Goal: Transaction & Acquisition: Purchase product/service

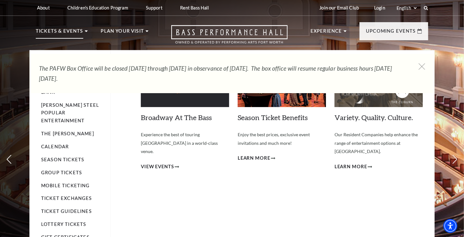
click at [72, 31] on p "Tickets & Events" at bounding box center [59, 32] width 47 height 11
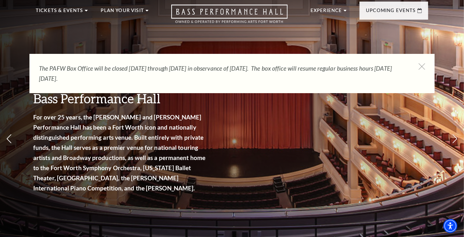
scroll to position [32, 0]
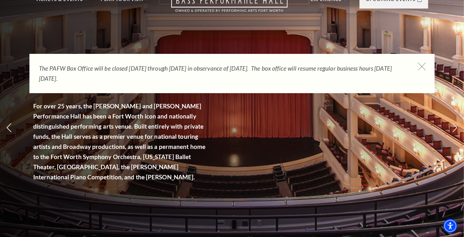
click at [423, 65] on icon at bounding box center [422, 67] width 8 height 8
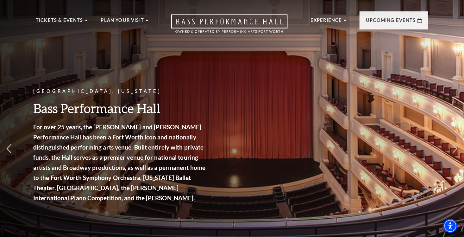
scroll to position [0, 0]
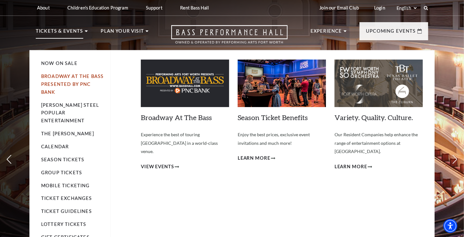
click at [63, 77] on link "Broadway At The Bass presented by PNC Bank" at bounding box center [72, 83] width 62 height 21
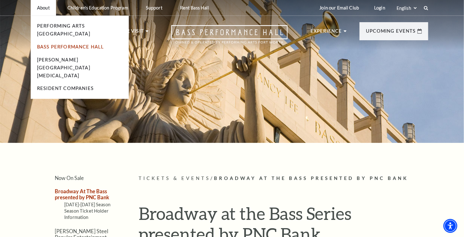
click at [45, 44] on link "Bass Performance Hall" at bounding box center [70, 46] width 67 height 5
click at [75, 44] on link "Bass Performance Hall" at bounding box center [70, 46] width 67 height 5
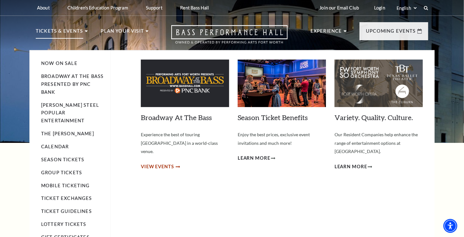
click at [148, 163] on span "View Events" at bounding box center [157, 167] width 33 height 8
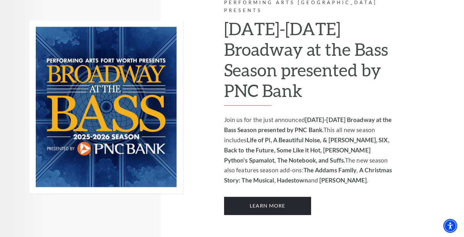
scroll to position [443, 0]
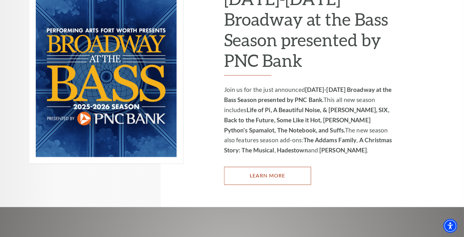
click at [237, 168] on link "Learn More" at bounding box center [267, 176] width 87 height 18
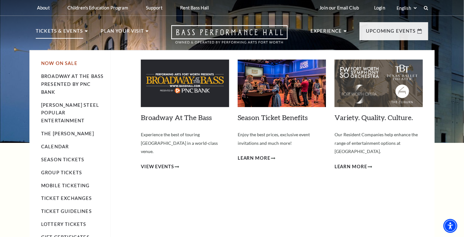
click at [59, 64] on link "Now On Sale" at bounding box center [59, 62] width 36 height 5
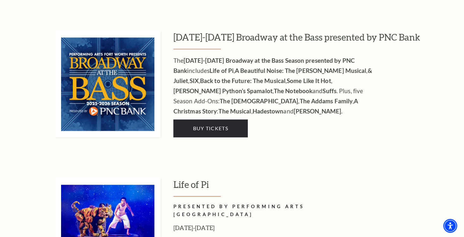
scroll to position [632, 0]
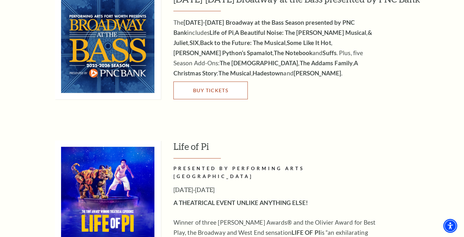
click at [199, 86] on link "Buy Tickets" at bounding box center [210, 90] width 74 height 18
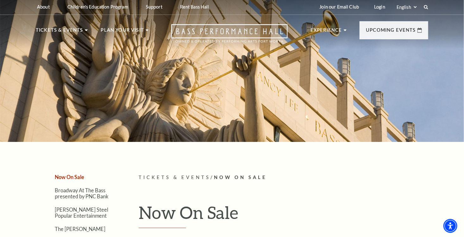
scroll to position [0, 0]
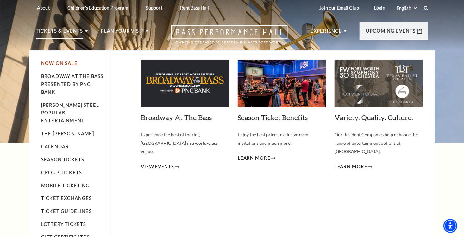
click at [58, 62] on link "Now On Sale" at bounding box center [59, 62] width 36 height 5
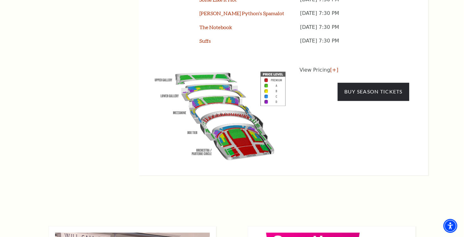
scroll to position [474, 0]
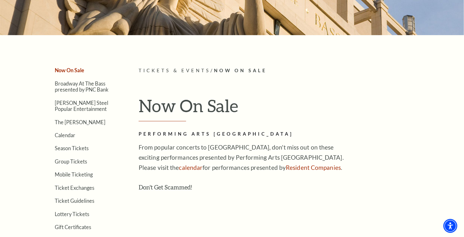
scroll to position [95, 0]
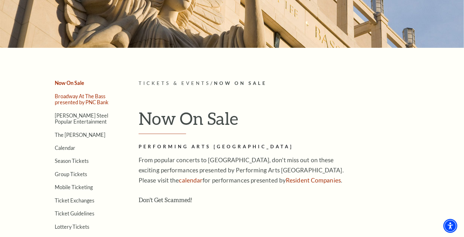
click at [72, 96] on link "Broadway At The Bass presented by PNC Bank" at bounding box center [82, 99] width 54 height 12
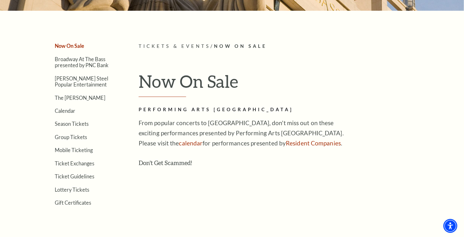
scroll to position [126, 0]
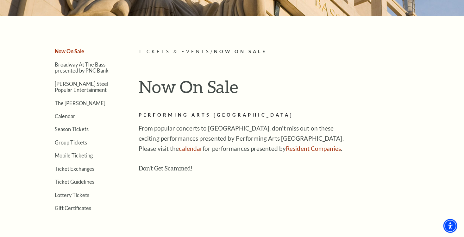
click at [75, 52] on link "Now On Sale" at bounding box center [69, 51] width 29 height 6
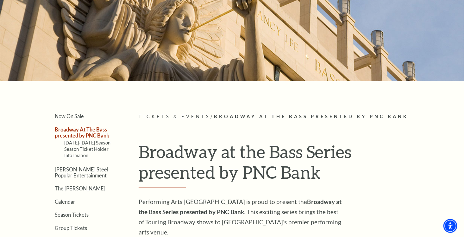
scroll to position [63, 0]
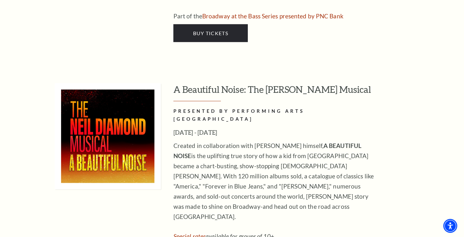
scroll to position [1644, 0]
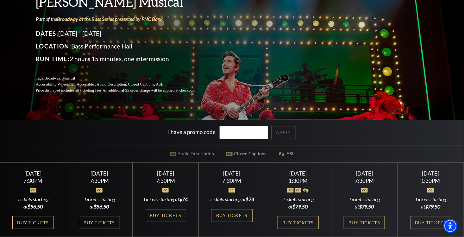
scroll to position [95, 0]
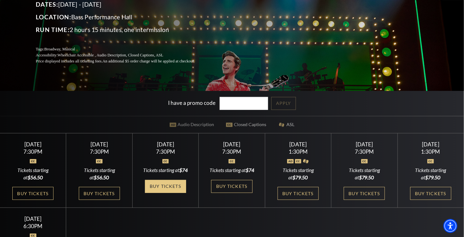
click at [156, 186] on link "Buy Tickets" at bounding box center [165, 186] width 41 height 13
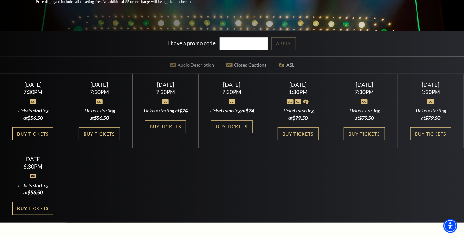
scroll to position [158, 0]
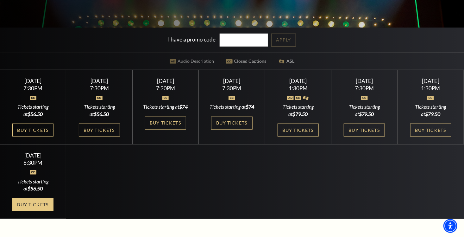
click at [38, 210] on link "Buy Tickets" at bounding box center [32, 204] width 41 height 13
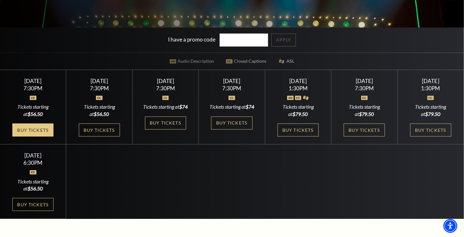
click at [36, 127] on link "Buy Tickets" at bounding box center [32, 129] width 41 height 13
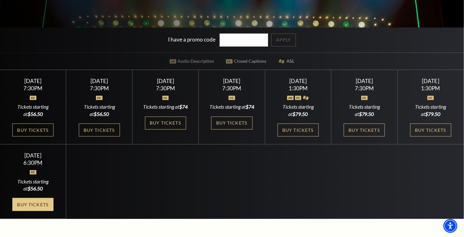
click at [36, 209] on link "Buy Tickets" at bounding box center [32, 204] width 41 height 13
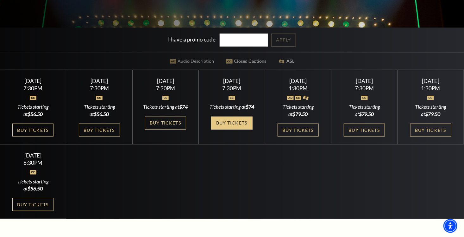
click at [217, 121] on link "Buy Tickets" at bounding box center [231, 122] width 41 height 13
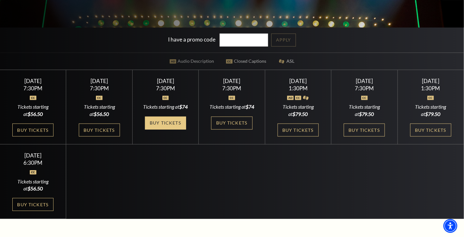
click at [157, 122] on link "Buy Tickets" at bounding box center [165, 122] width 41 height 13
click at [157, 121] on link "Buy Tickets" at bounding box center [165, 122] width 41 height 13
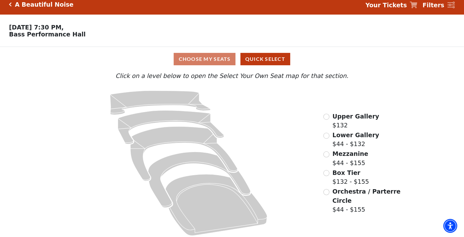
scroll to position [11, 0]
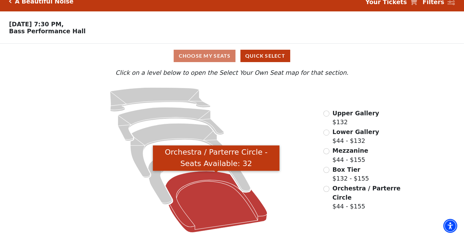
click at [214, 206] on icon "Orchestra / Parterre Circle - Seats Available: 32" at bounding box center [216, 201] width 102 height 61
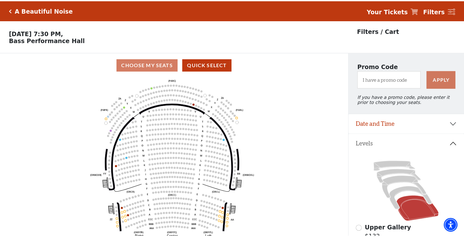
scroll to position [29, 0]
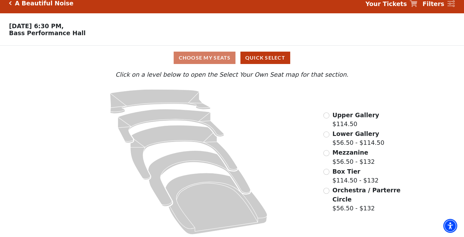
scroll to position [11, 0]
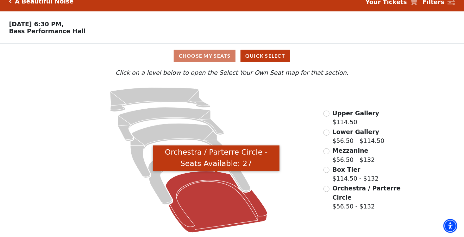
click at [209, 203] on icon "Orchestra / Parterre Circle - Seats Available: 27" at bounding box center [216, 201] width 102 height 61
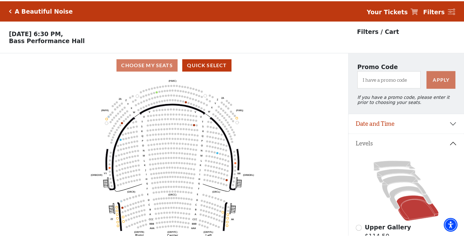
scroll to position [29, 0]
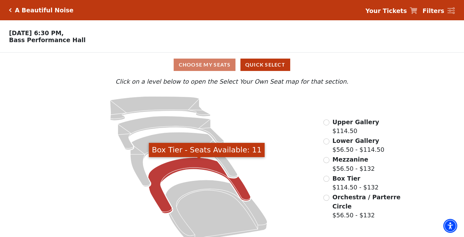
click at [162, 170] on icon "Box Tier - Seats Available: 11" at bounding box center [199, 185] width 102 height 56
click at [168, 166] on icon "Box Tier - Seats Available: 17" at bounding box center [199, 185] width 102 height 56
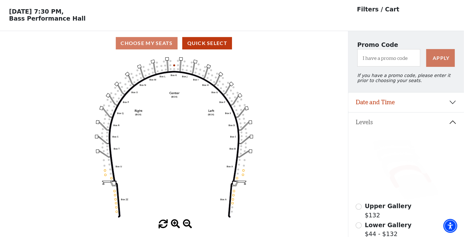
scroll to position [29, 0]
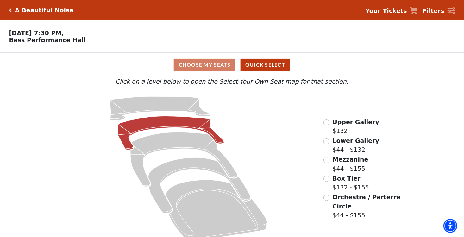
click at [161, 125] on icon "Lower Gallery - Seats Available: 117" at bounding box center [171, 133] width 106 height 34
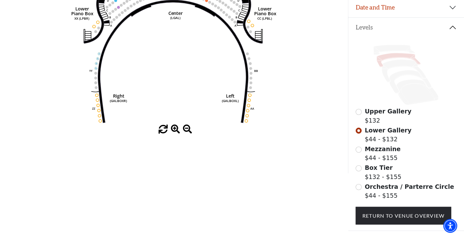
scroll to position [153, 0]
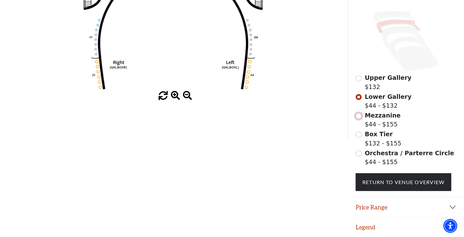
click at [359, 116] on input "Mezzanine$44 - $155\a" at bounding box center [358, 116] width 6 height 6
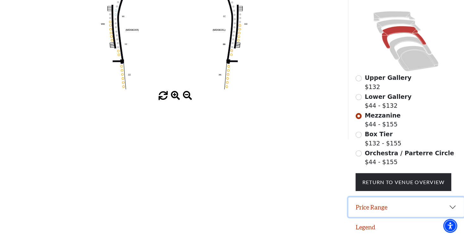
click at [454, 206] on button "Price Range" at bounding box center [406, 207] width 116 height 20
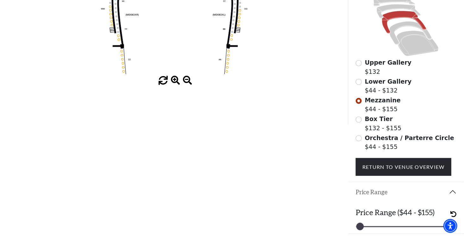
scroll to position [184, 0]
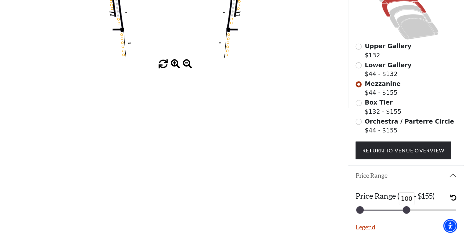
drag, startPoint x: 452, startPoint y: 208, endPoint x: 406, endPoint y: 212, distance: 46.3
click at [406, 212] on div at bounding box center [406, 209] width 7 height 7
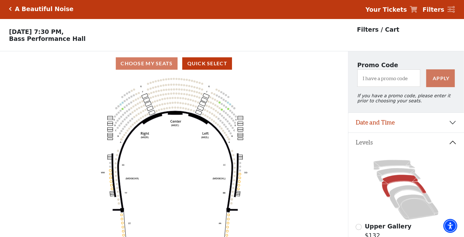
scroll to position [0, 0]
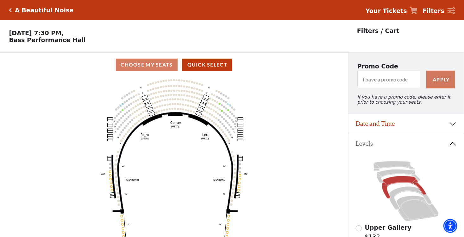
click at [362, 31] on p "Filters / Cart" at bounding box center [378, 30] width 42 height 9
click at [368, 30] on p "Filters / Cart" at bounding box center [378, 30] width 42 height 9
click at [147, 65] on div "Choose My Seats Quick Select" at bounding box center [174, 65] width 348 height 12
click at [200, 64] on button "Quick Select" at bounding box center [207, 65] width 50 height 12
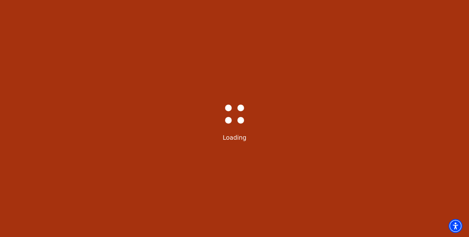
select select "6222"
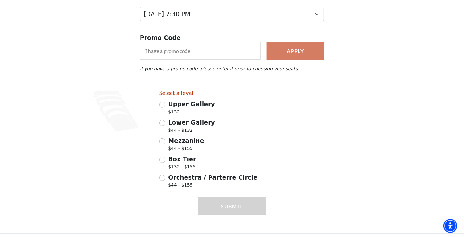
scroll to position [95, 0]
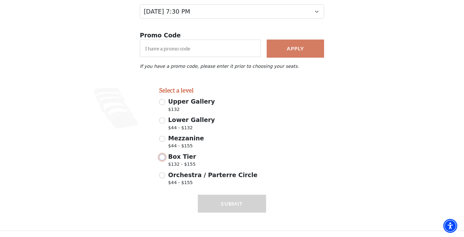
click at [161, 157] on input "Box Tier $132 - $155" at bounding box center [162, 157] width 6 height 6
radio input "true"
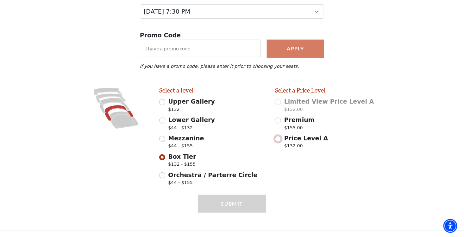
click at [278, 137] on input "Price Level A $132.00" at bounding box center [278, 139] width 6 height 6
radio input "true"
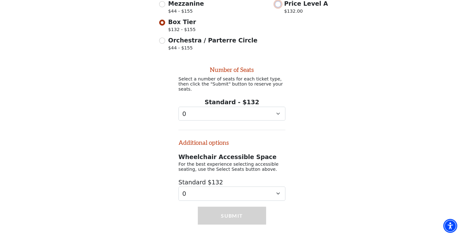
scroll to position [240, 0]
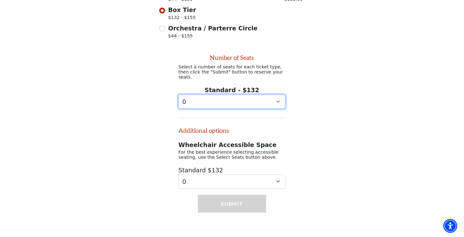
click at [278, 100] on select "0 1 2 3 4 5 6 7 8 9" at bounding box center [231, 102] width 107 height 14
select select "2"
click at [178, 95] on select "0 1 2 3 4 5 6 7 8 9" at bounding box center [231, 102] width 107 height 14
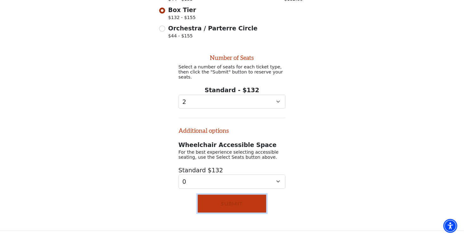
click at [226, 202] on button "Submit" at bounding box center [232, 203] width 68 height 18
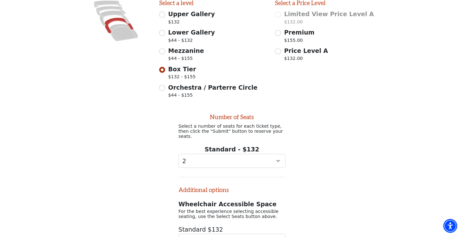
scroll to position [176, 0]
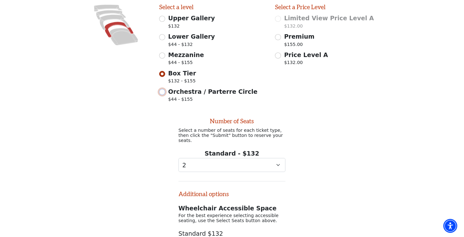
click at [164, 94] on input "Orchestra / Parterre Circle $44 - $155" at bounding box center [162, 92] width 6 height 6
radio input "true"
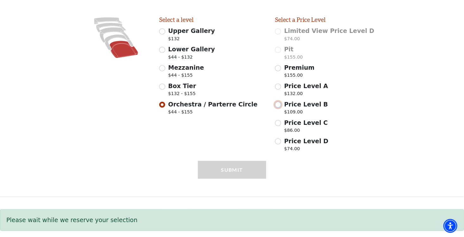
click at [279, 105] on input "Price Level B $109.00" at bounding box center [278, 105] width 6 height 6
radio input "true"
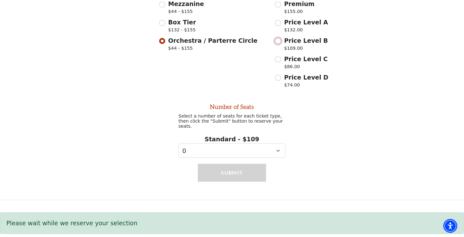
scroll to position [229, 0]
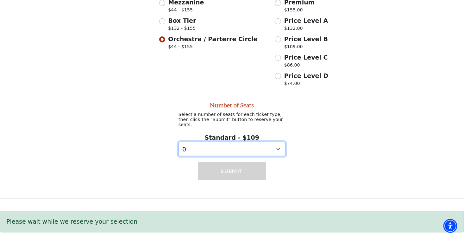
click at [277, 148] on select "0 1 2 3 4 5 6 7 8 9" at bounding box center [231, 149] width 107 height 14
select select "2"
click at [178, 142] on select "0 1 2 3 4 5 6 7 8 9" at bounding box center [231, 149] width 107 height 14
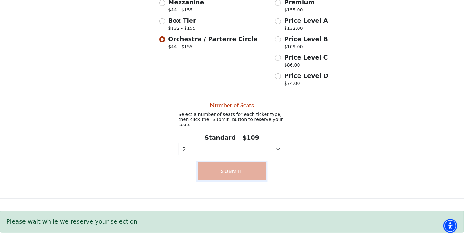
click at [225, 170] on button "Submit" at bounding box center [232, 171] width 68 height 18
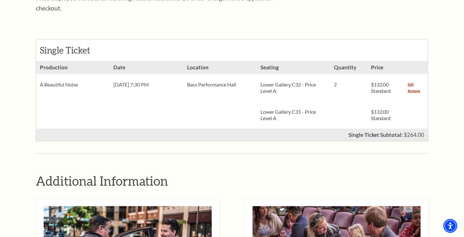
scroll to position [221, 0]
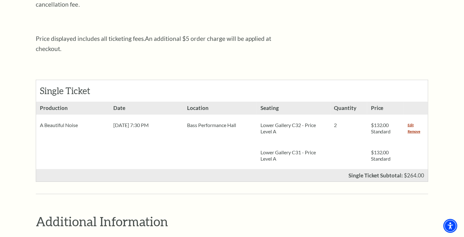
click at [291, 122] on p "Lower Gallery C32 - Price Level A" at bounding box center [293, 128] width 66 height 13
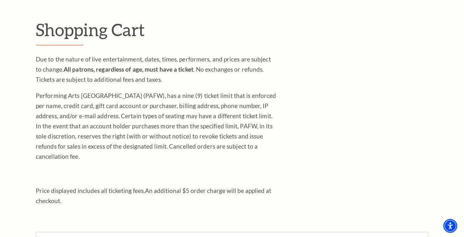
scroll to position [63, 0]
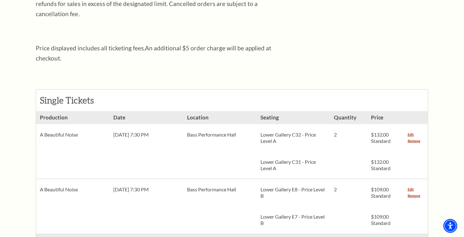
scroll to position [221, 0]
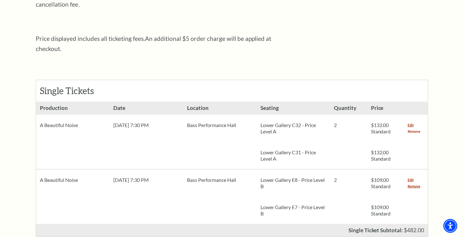
click at [410, 128] on link "Remove" at bounding box center [413, 131] width 13 height 6
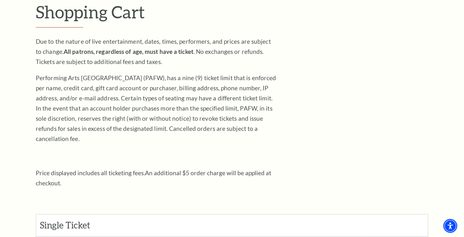
scroll to position [63, 0]
